Goal: Information Seeking & Learning: Check status

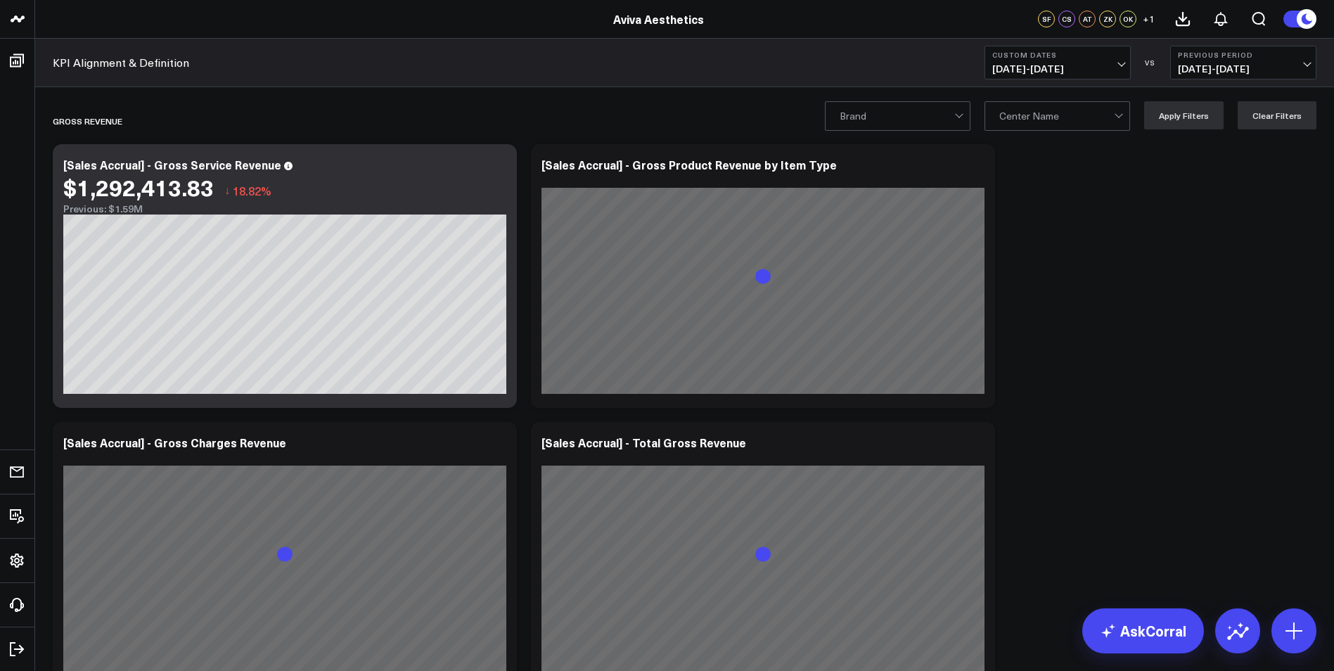
click at [883, 65] on span "06/01/25 - 09/07/25" at bounding box center [1057, 68] width 131 height 11
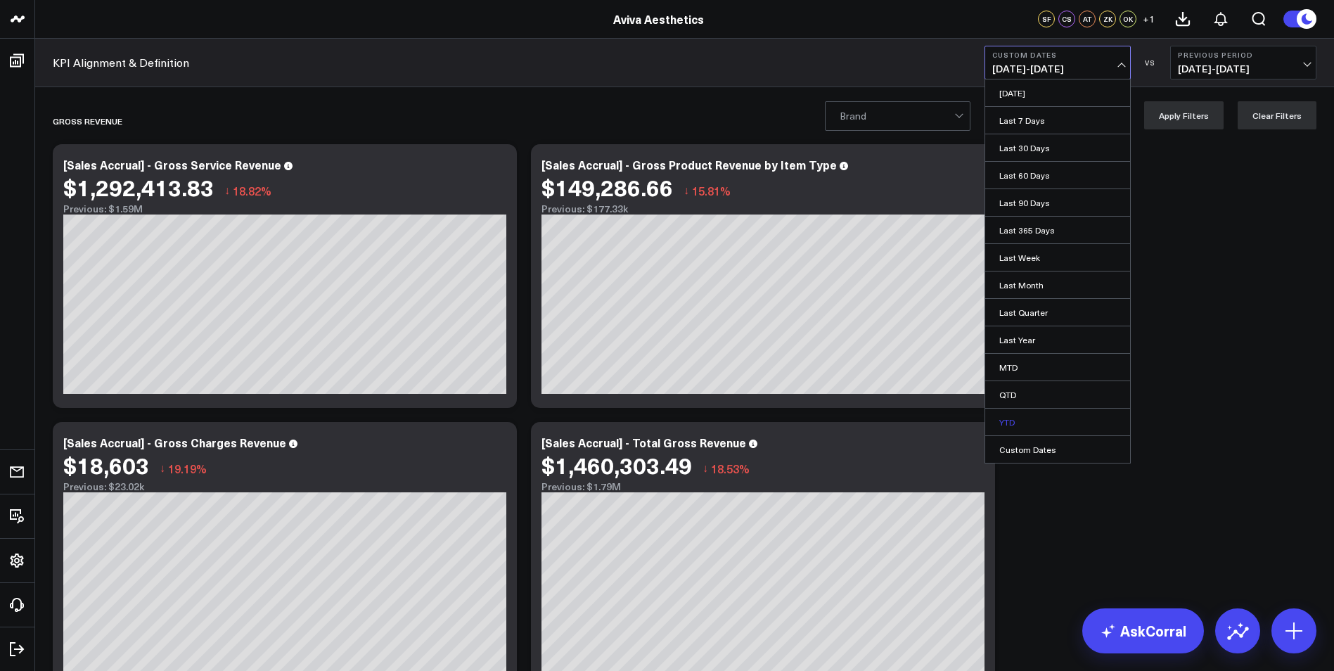
click at [883, 418] on link "YTD" at bounding box center [1057, 422] width 145 height 27
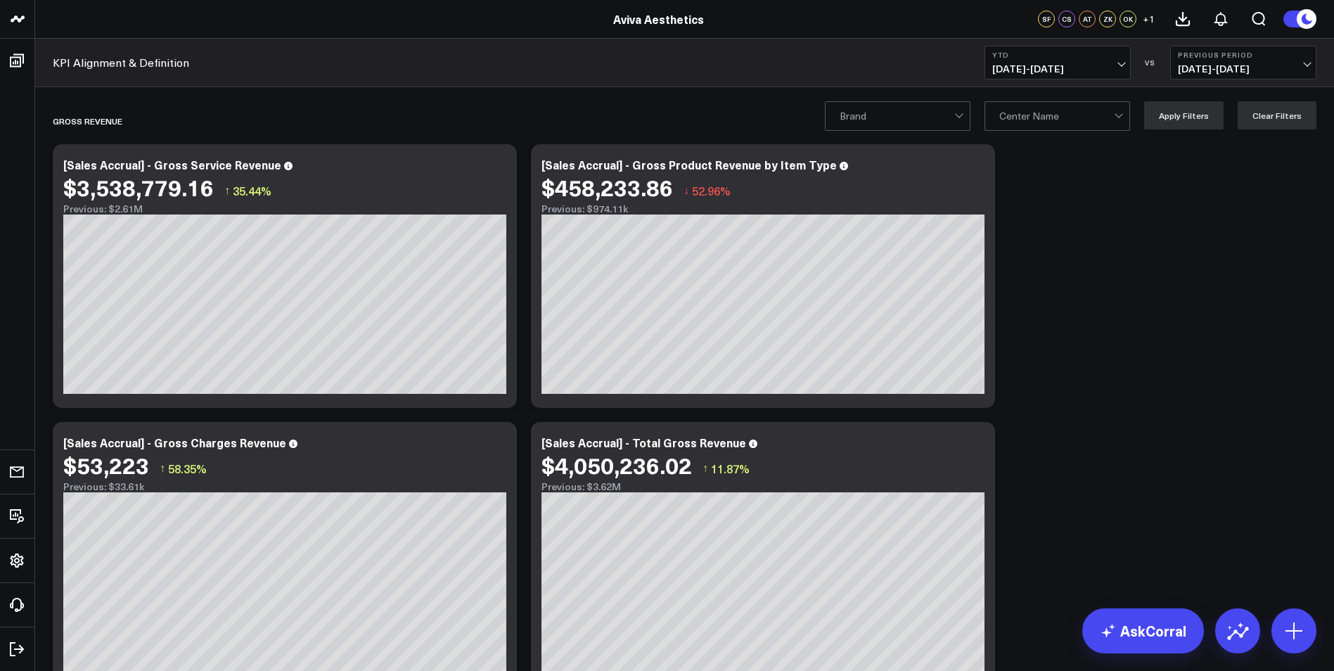
click at [883, 113] on div at bounding box center [961, 116] width 12 height 28
click at [883, 179] on div "Pure Regenerative Medicine" at bounding box center [898, 179] width 144 height 39
click at [883, 120] on button "Apply Filters" at bounding box center [1183, 115] width 79 height 28
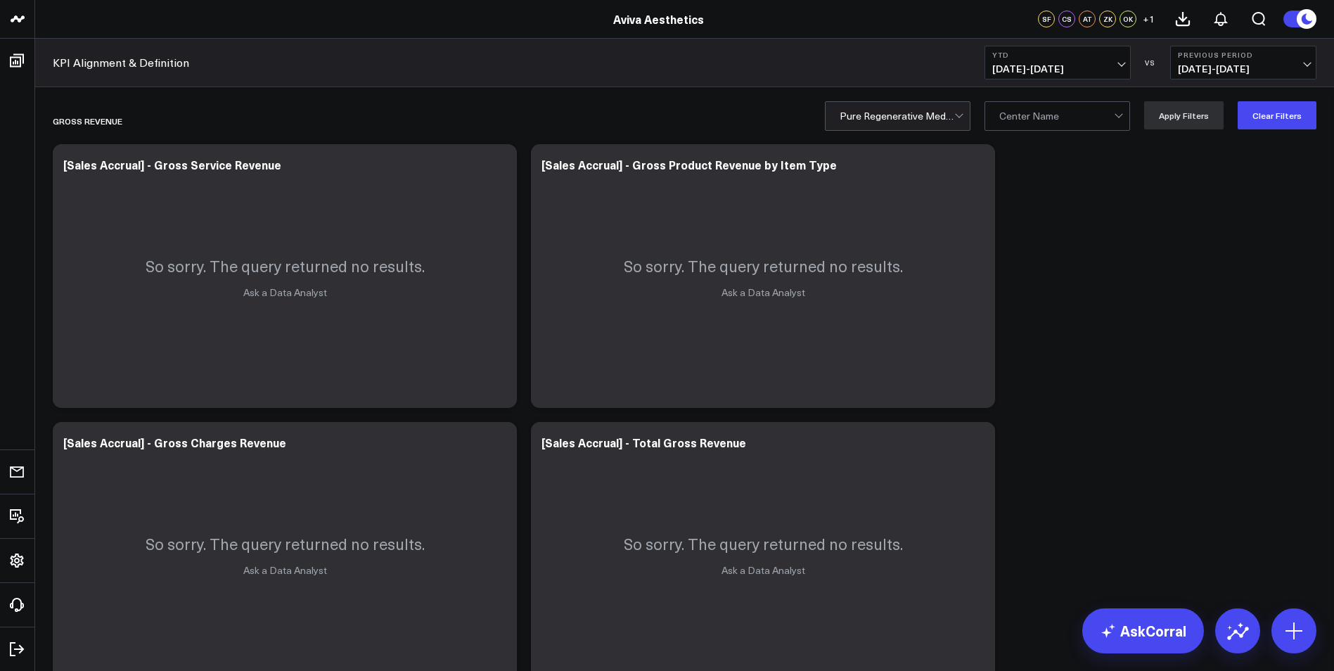
click at [1303, 63] on span "04/26/24 - 12/31/24" at bounding box center [1243, 68] width 131 height 11
click at [1267, 173] on link "No Comparison" at bounding box center [1243, 175] width 145 height 27
click at [1125, 64] on button "YTD 01/01/25 - 09/07/25" at bounding box center [1058, 63] width 146 height 34
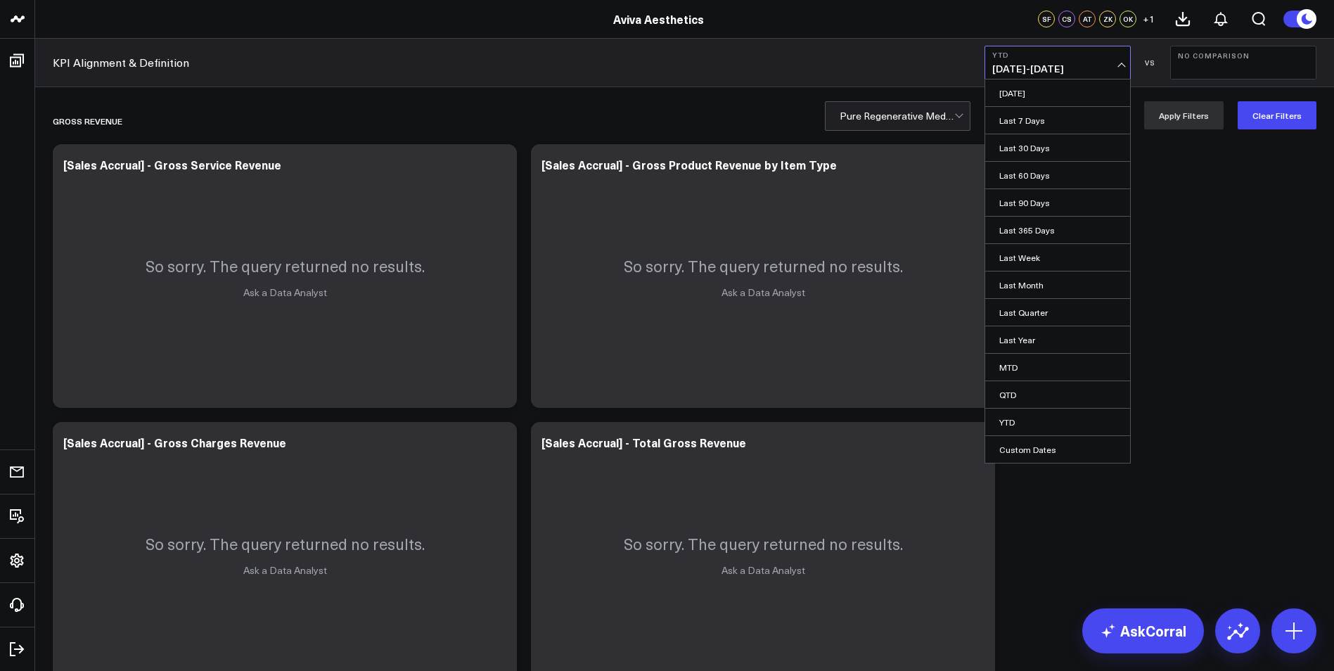
click at [1036, 207] on link "Last 90 Days" at bounding box center [1057, 202] width 145 height 27
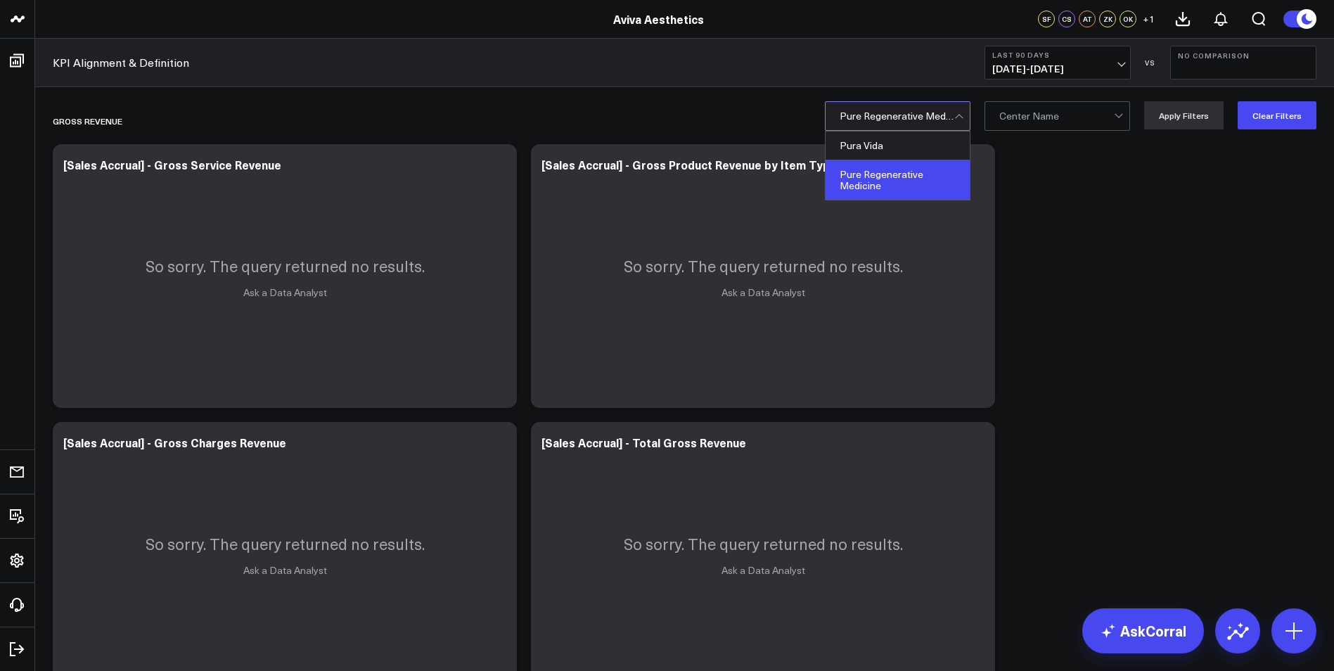
click at [959, 118] on div at bounding box center [961, 116] width 12 height 28
click at [947, 178] on div "Pure Regenerative Medicine" at bounding box center [898, 179] width 144 height 39
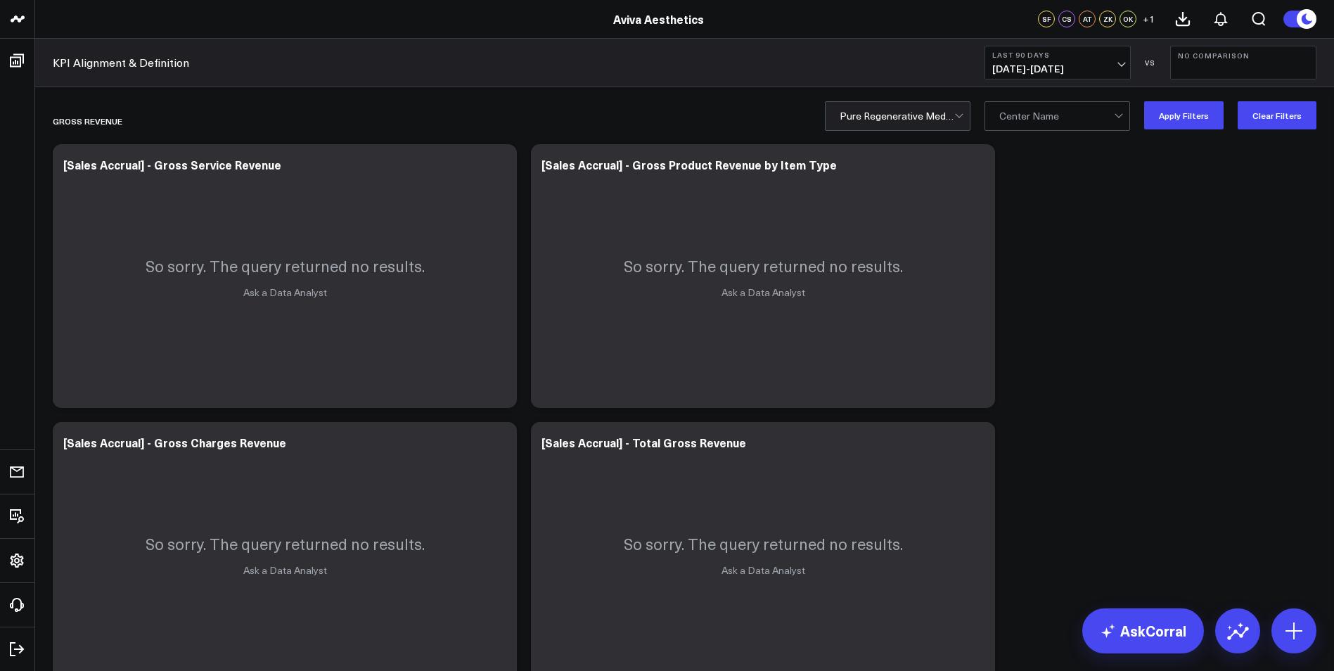
click at [1120, 63] on span "06/10/25 - 09/07/25" at bounding box center [1057, 68] width 131 height 11
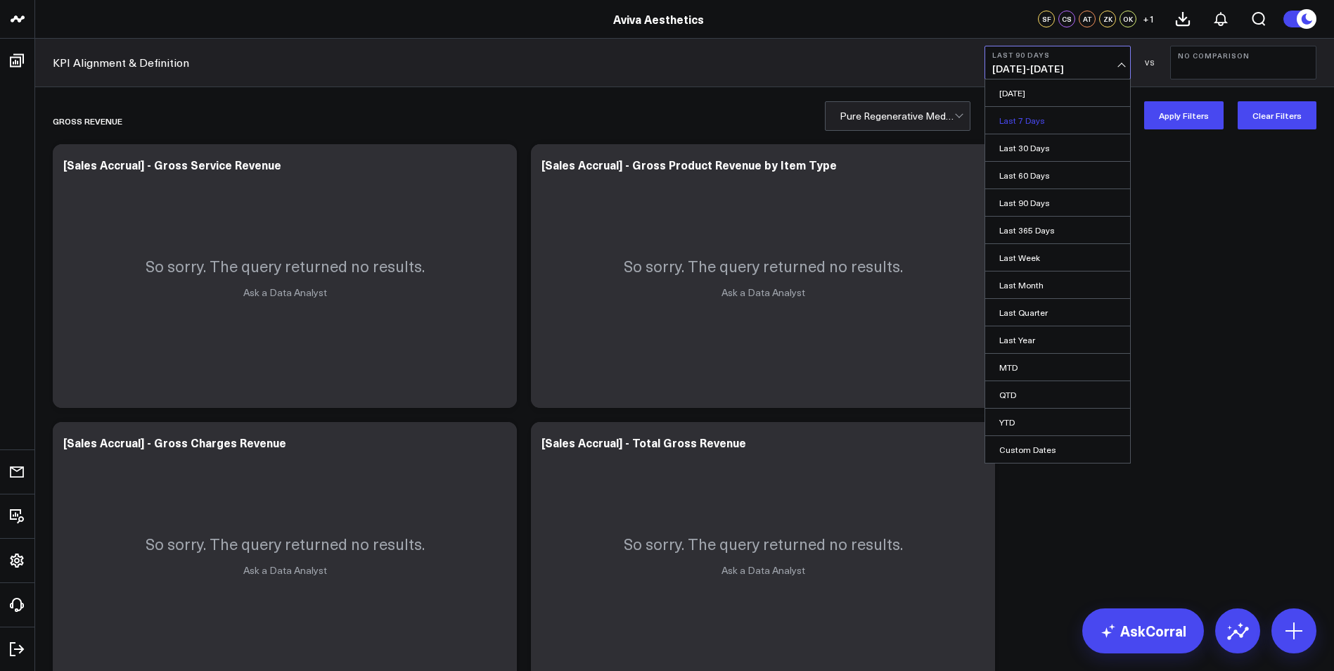
click at [1038, 117] on link "Last 7 Days" at bounding box center [1057, 120] width 145 height 27
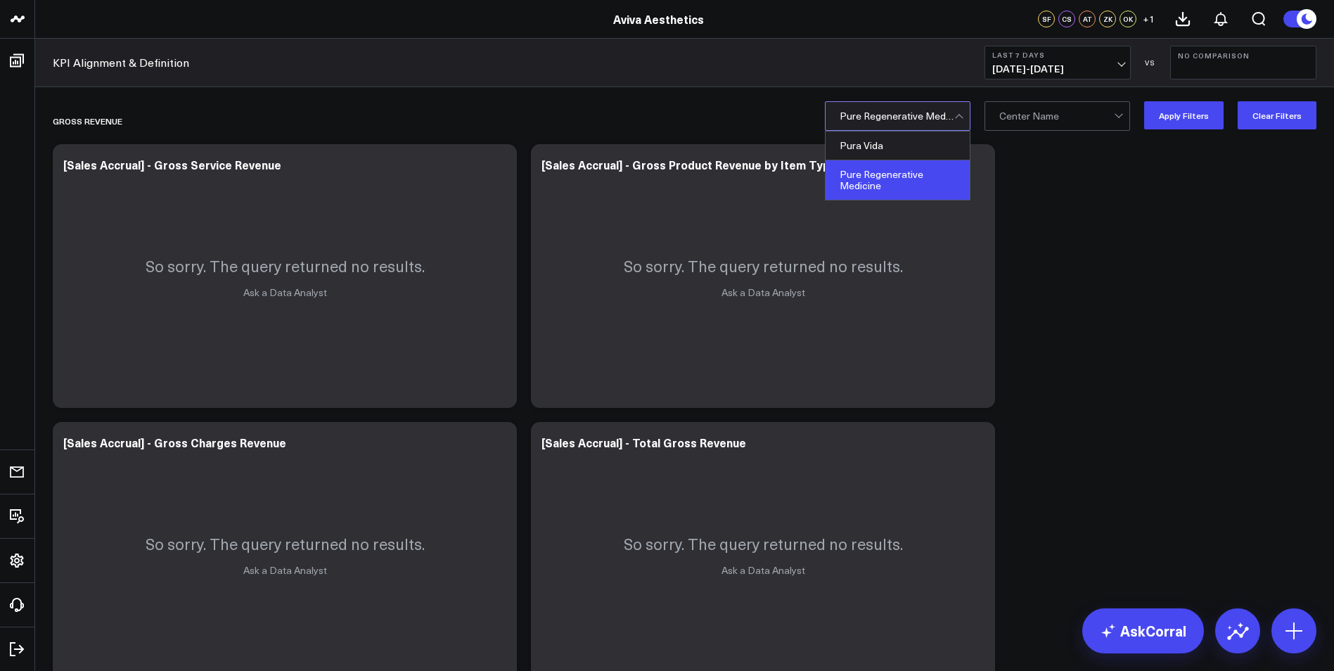
click at [966, 115] on div at bounding box center [961, 116] width 12 height 28
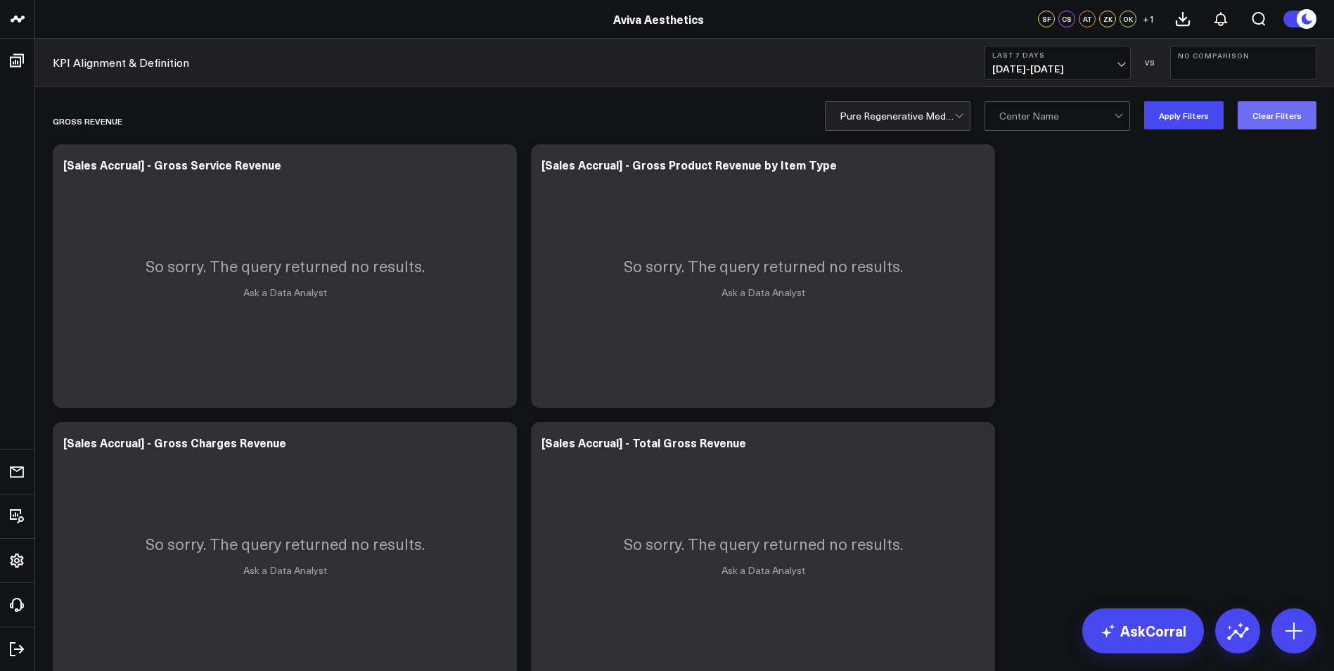
click at [1276, 122] on button "Clear Filters" at bounding box center [1277, 115] width 79 height 28
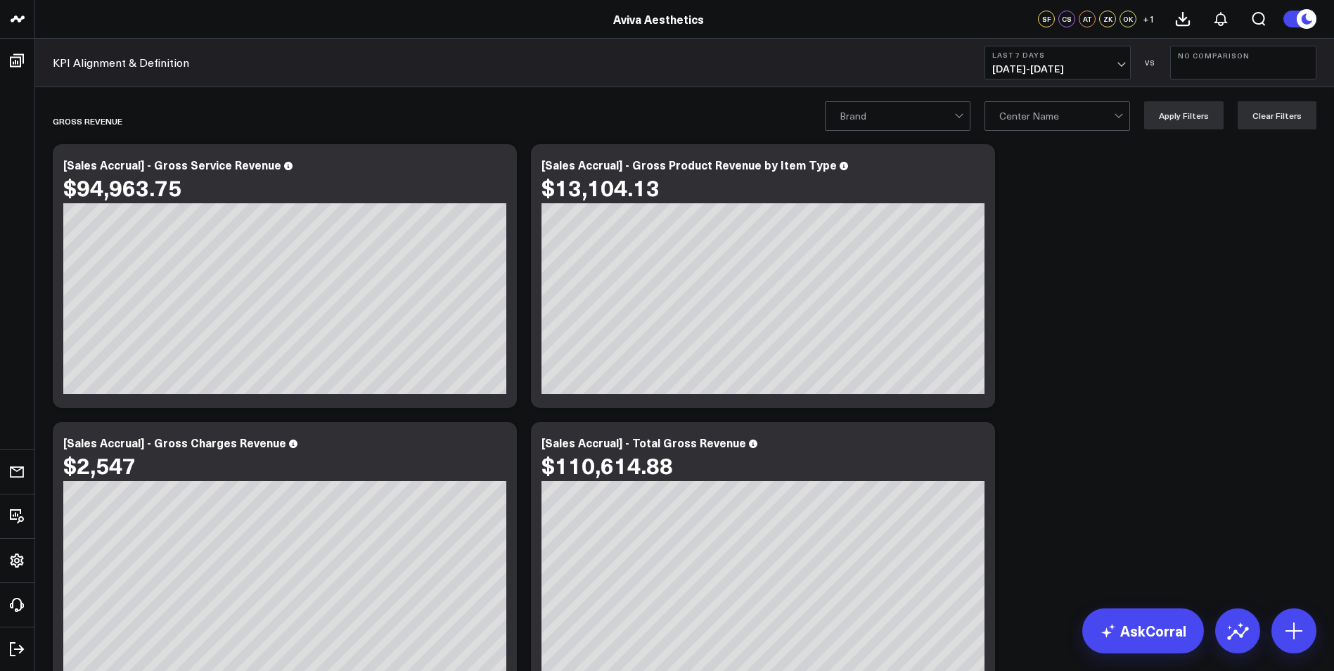
click at [1120, 65] on span "09/01/25 - 09/07/25" at bounding box center [1057, 68] width 131 height 11
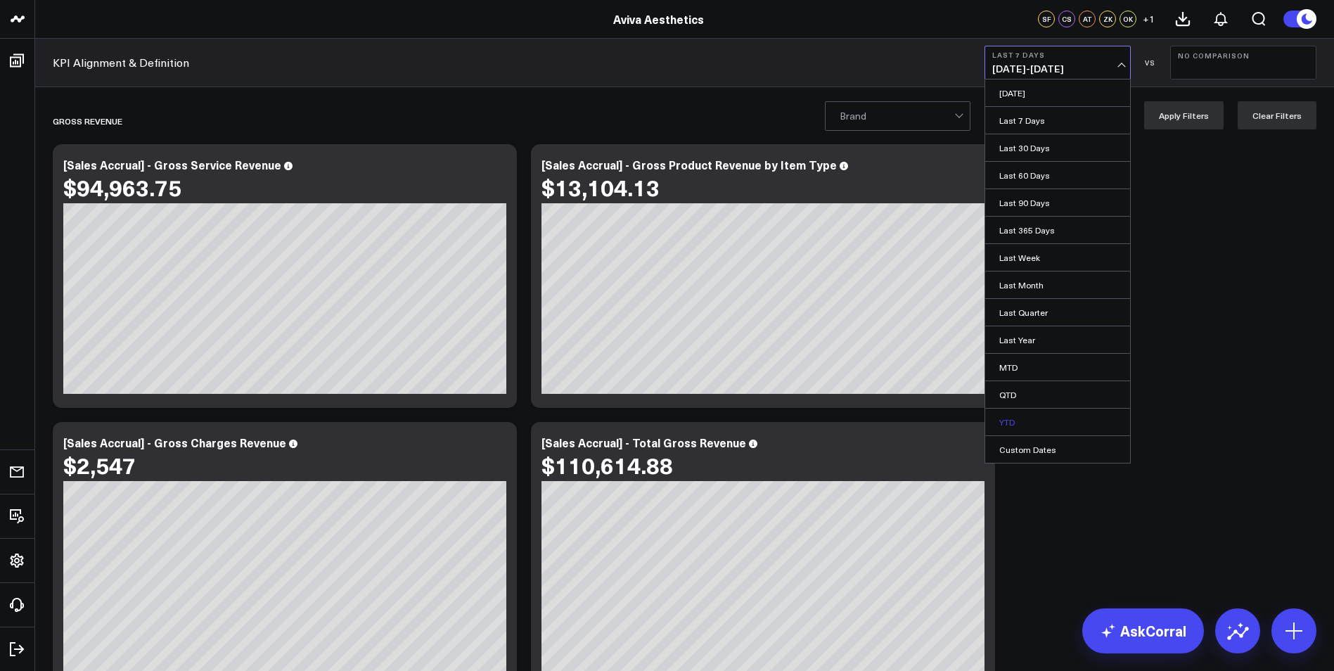
click at [1035, 415] on link "YTD" at bounding box center [1057, 422] width 145 height 27
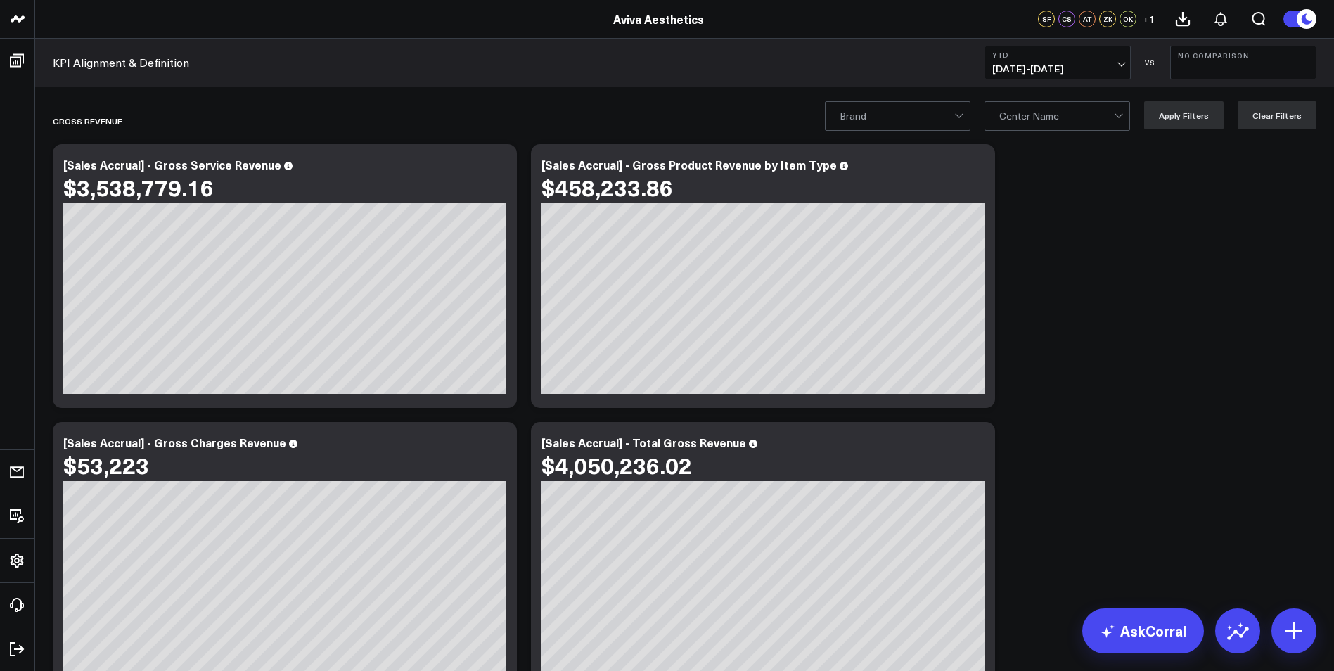
click at [1121, 115] on div at bounding box center [1119, 114] width 8 height 8
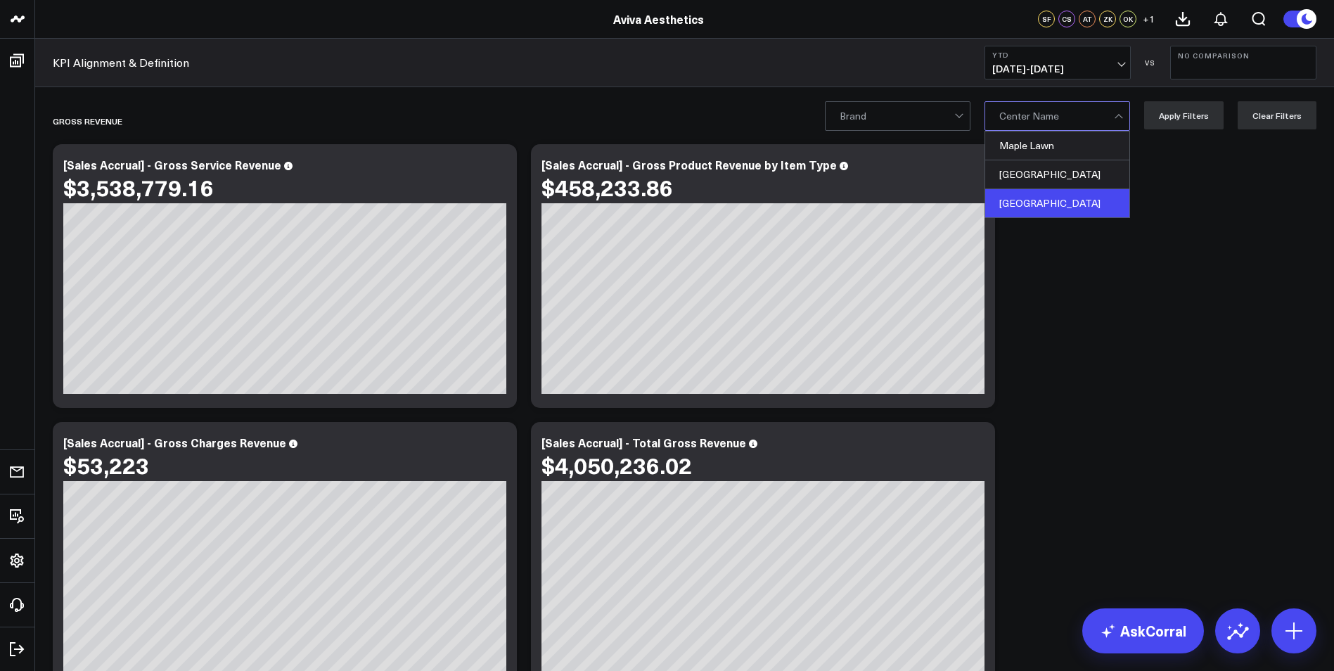
click at [1067, 205] on div "[GEOGRAPHIC_DATA]" at bounding box center [1057, 203] width 144 height 28
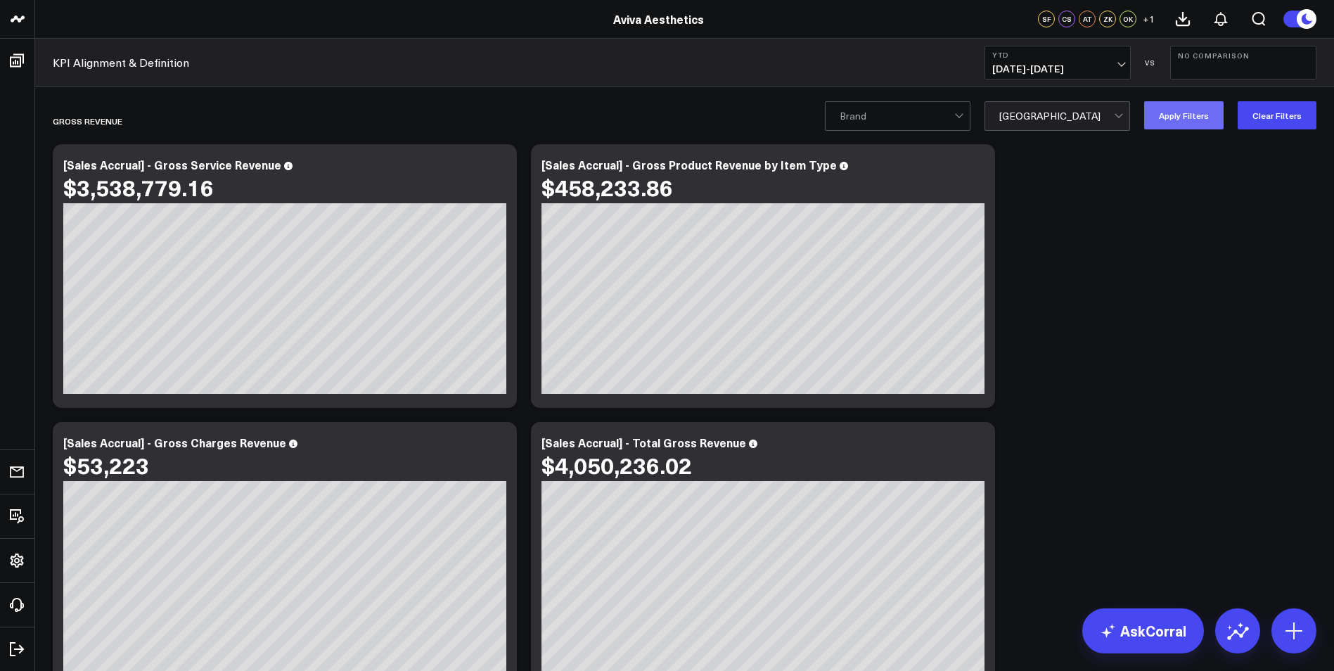
click at [1171, 121] on button "Apply Filters" at bounding box center [1183, 115] width 79 height 28
click at [1122, 64] on span "01/01/25 - 09/07/25" at bounding box center [1057, 68] width 131 height 11
click at [1059, 115] on div at bounding box center [1057, 116] width 115 height 28
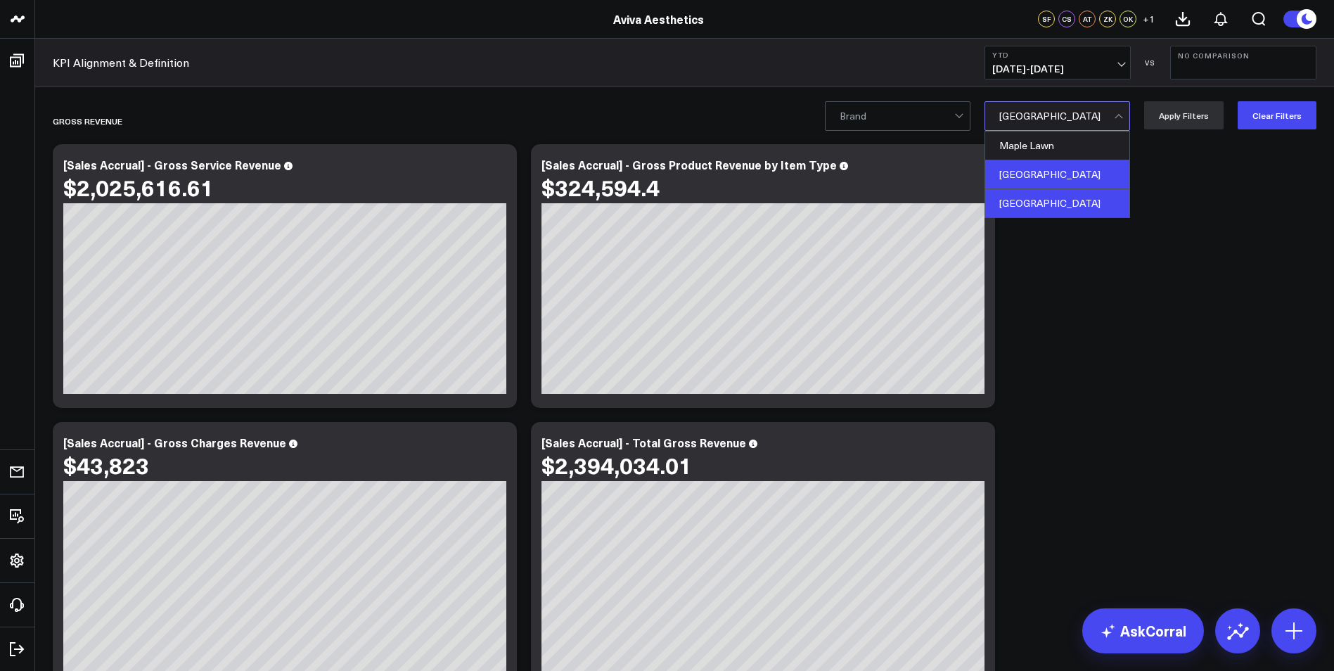
click at [1058, 174] on div "[GEOGRAPHIC_DATA]" at bounding box center [1057, 174] width 144 height 29
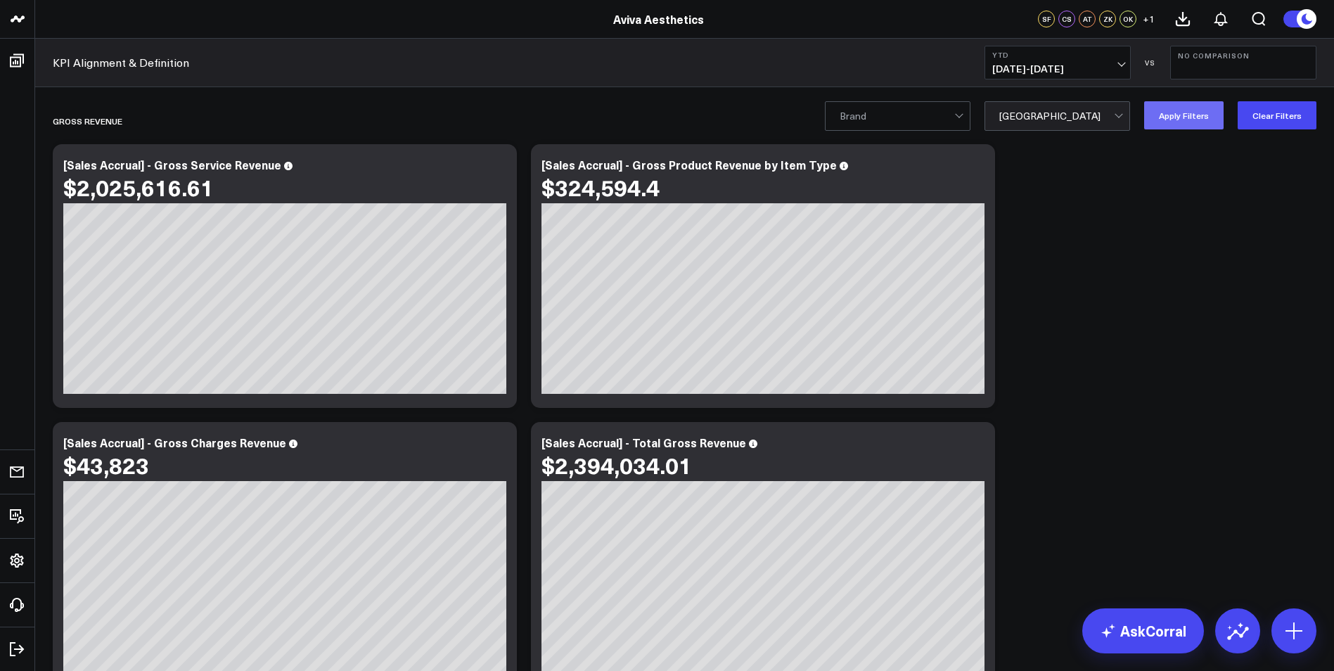
click at [1194, 113] on button "Apply Filters" at bounding box center [1183, 115] width 79 height 28
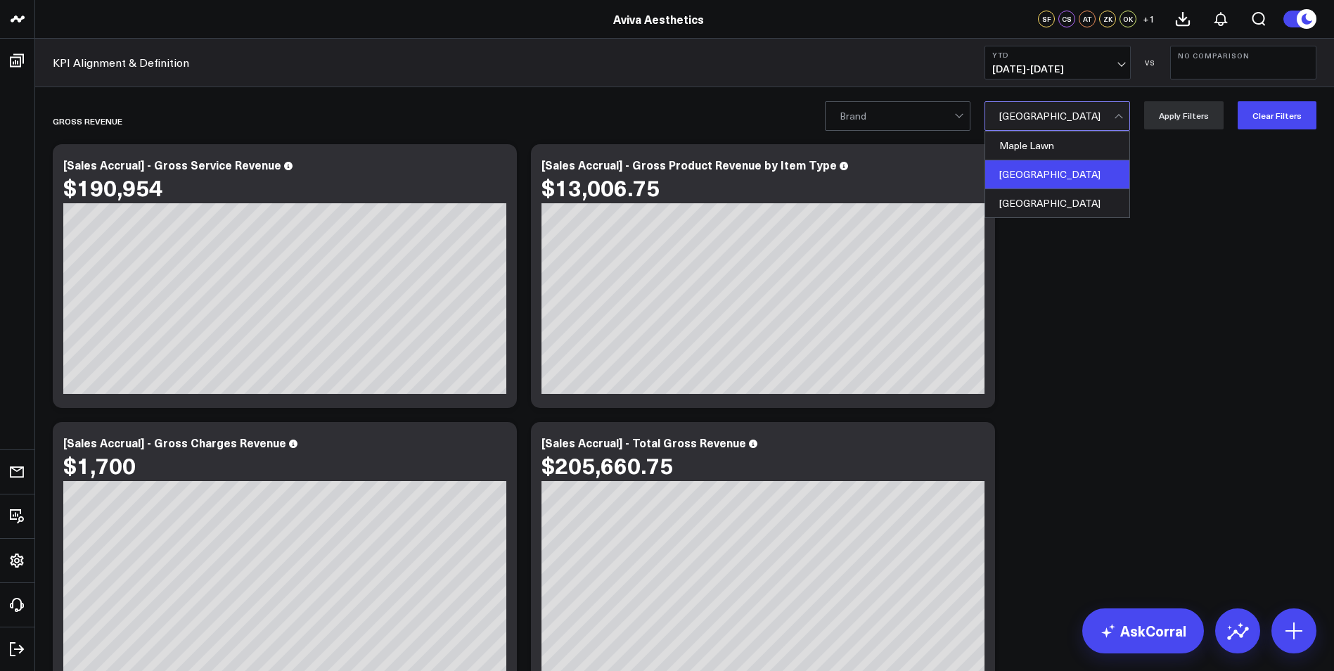
click at [1080, 118] on div at bounding box center [1057, 116] width 115 height 28
click at [1077, 141] on div "Maple Lawn" at bounding box center [1057, 146] width 144 height 29
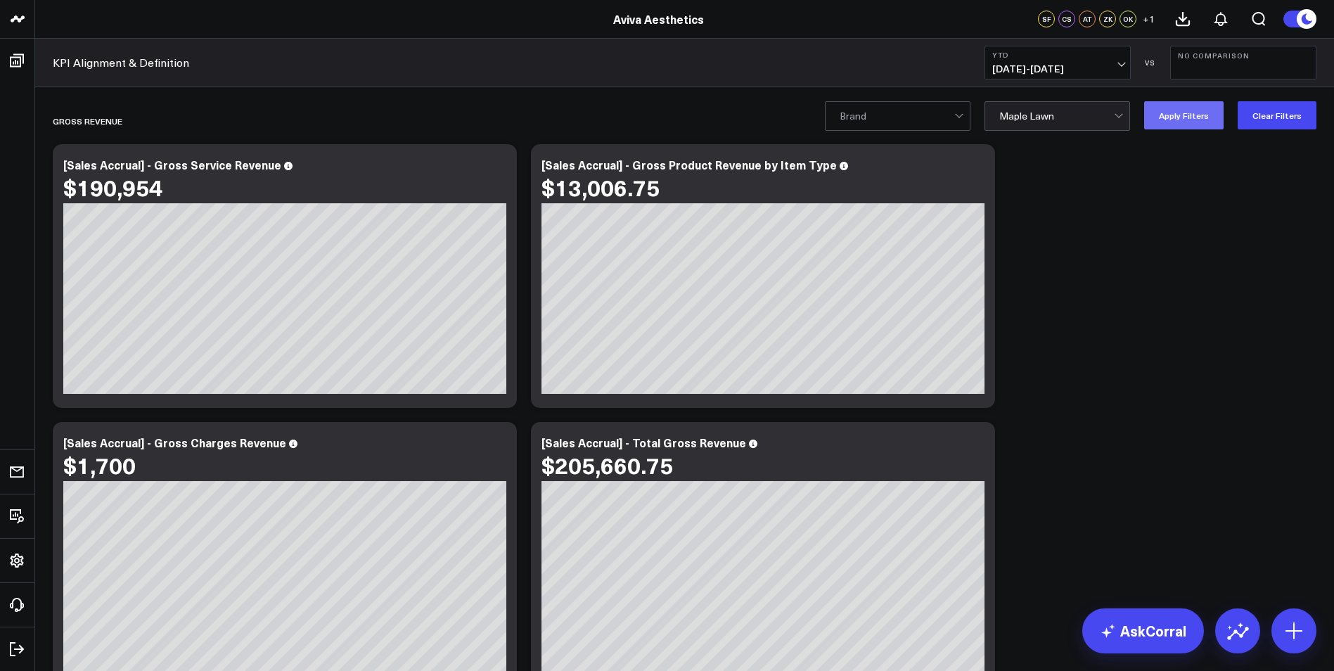
click at [1191, 123] on button "Apply Filters" at bounding box center [1183, 115] width 79 height 28
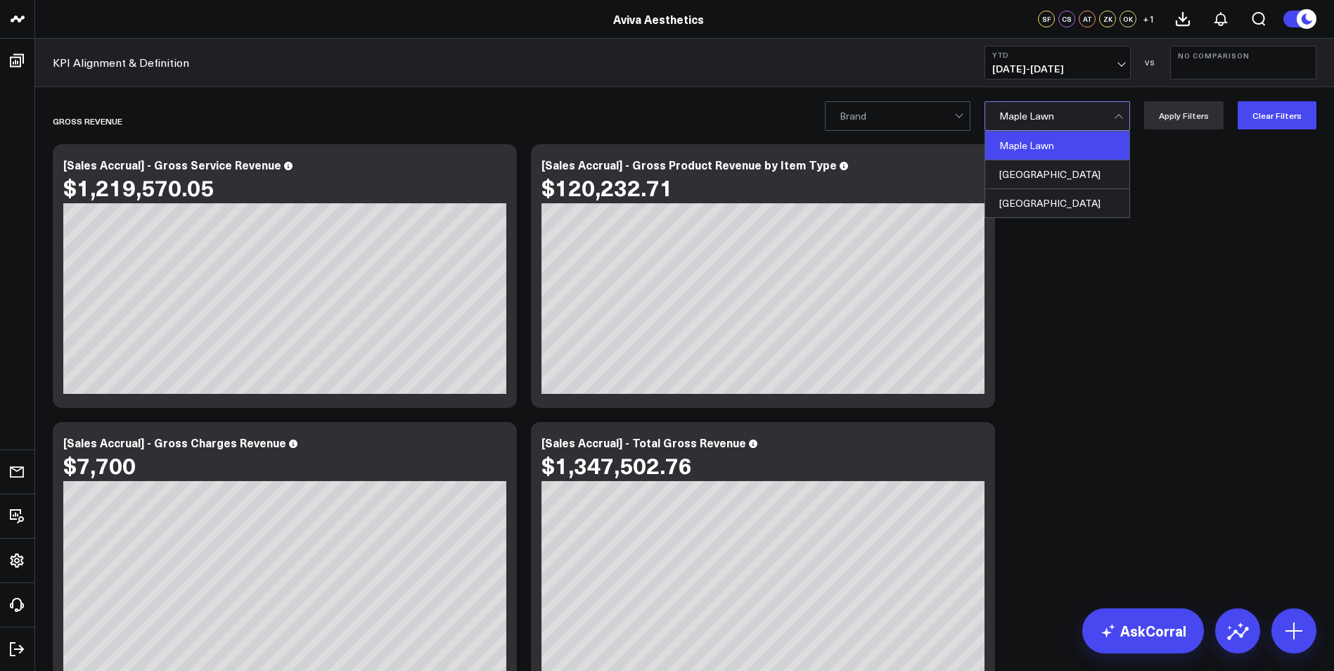
click at [1100, 123] on div at bounding box center [1057, 116] width 115 height 28
click at [1075, 201] on div "[GEOGRAPHIC_DATA]" at bounding box center [1057, 203] width 144 height 28
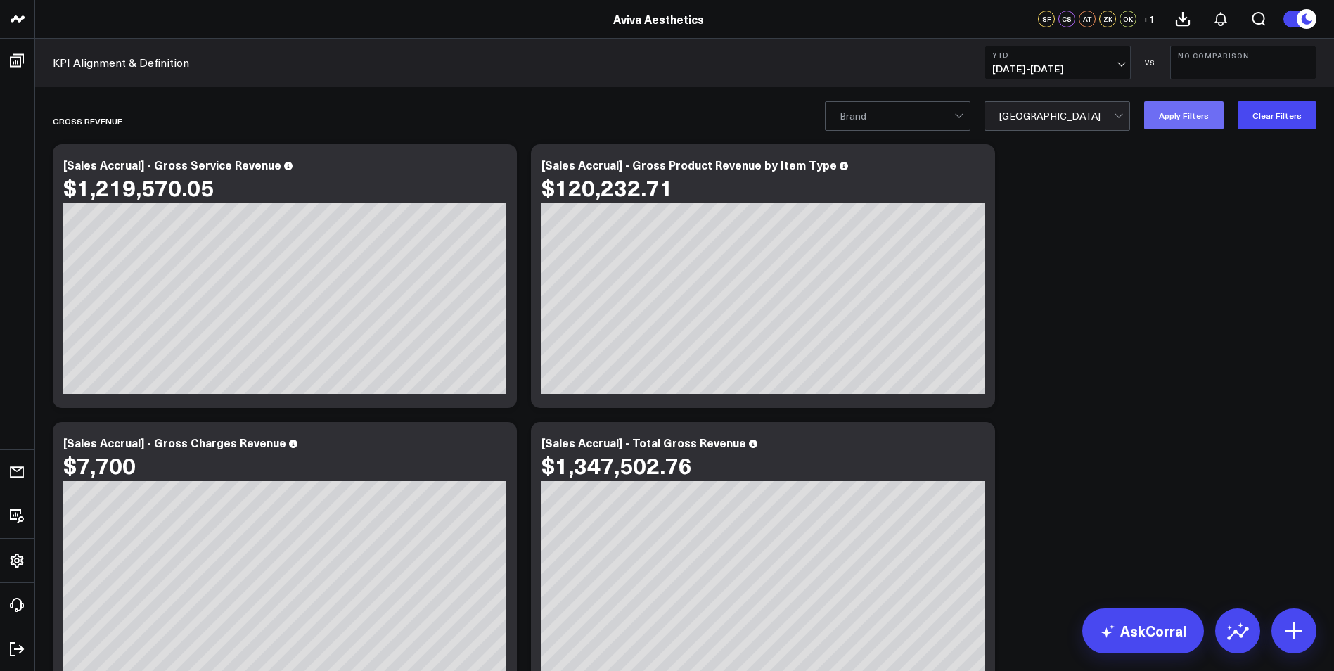
click at [1182, 123] on button "Apply Filters" at bounding box center [1183, 115] width 79 height 28
